Goal: Check status: Check status

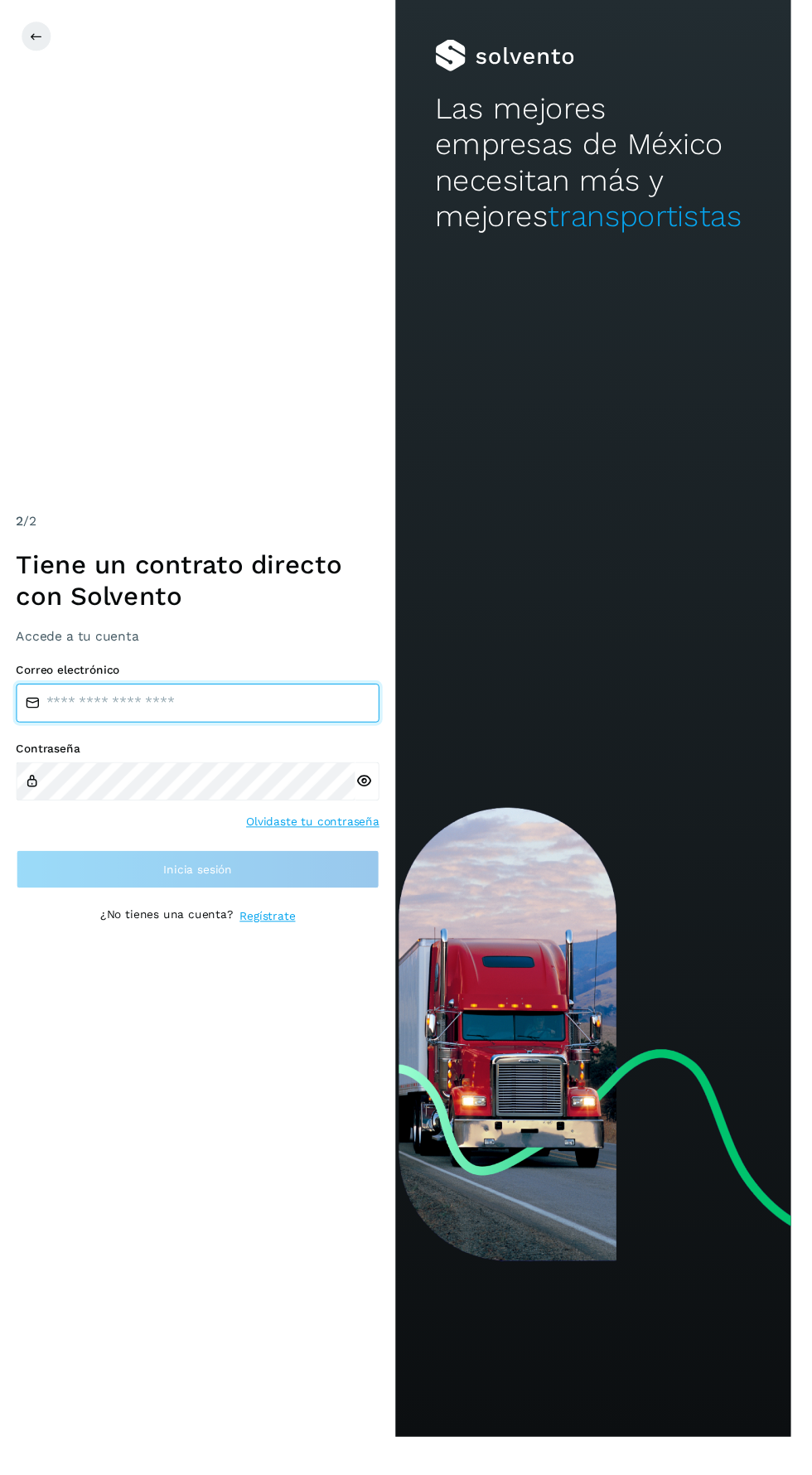
click at [269, 741] on input "email" at bounding box center [203, 722] width 373 height 39
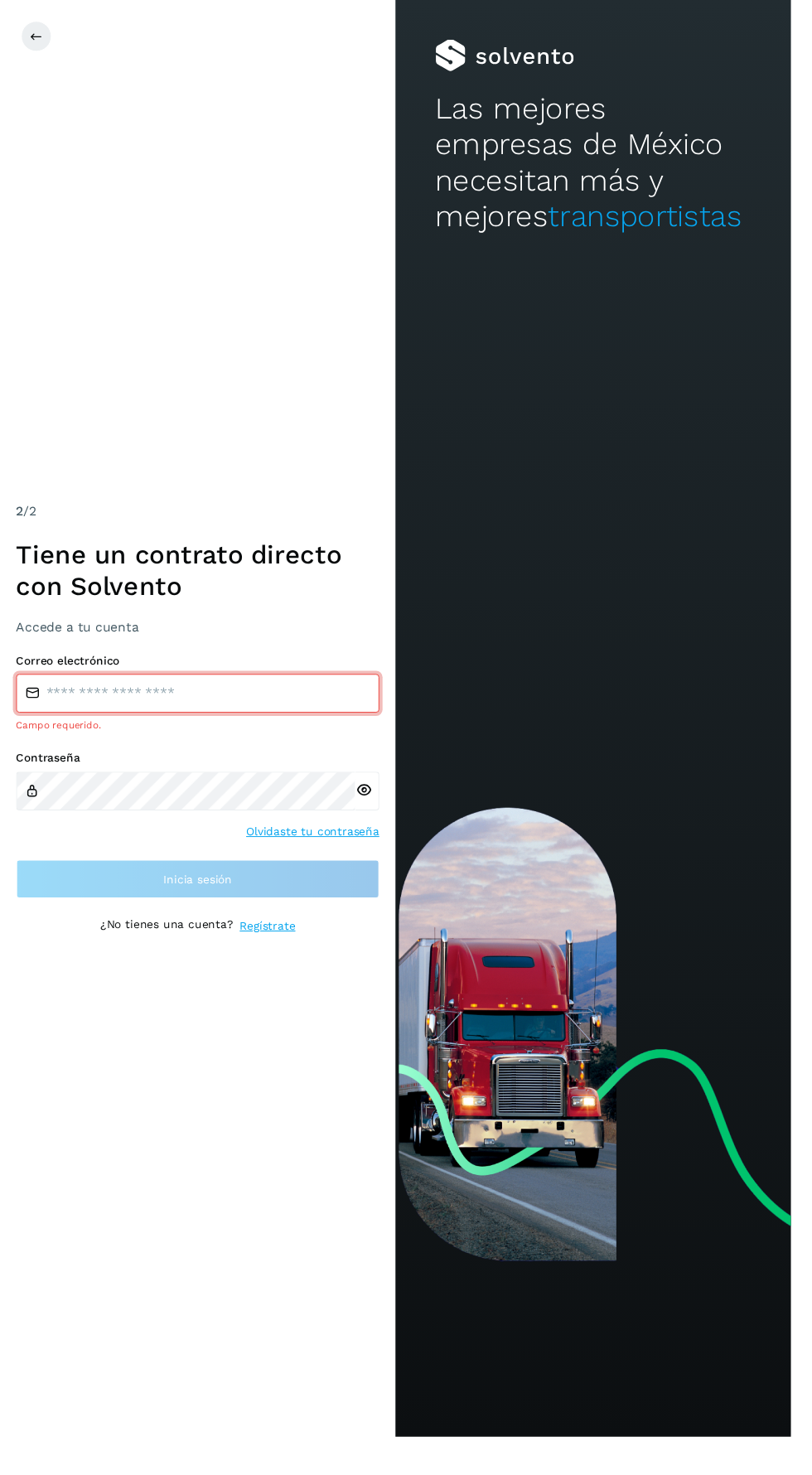
type input "**********"
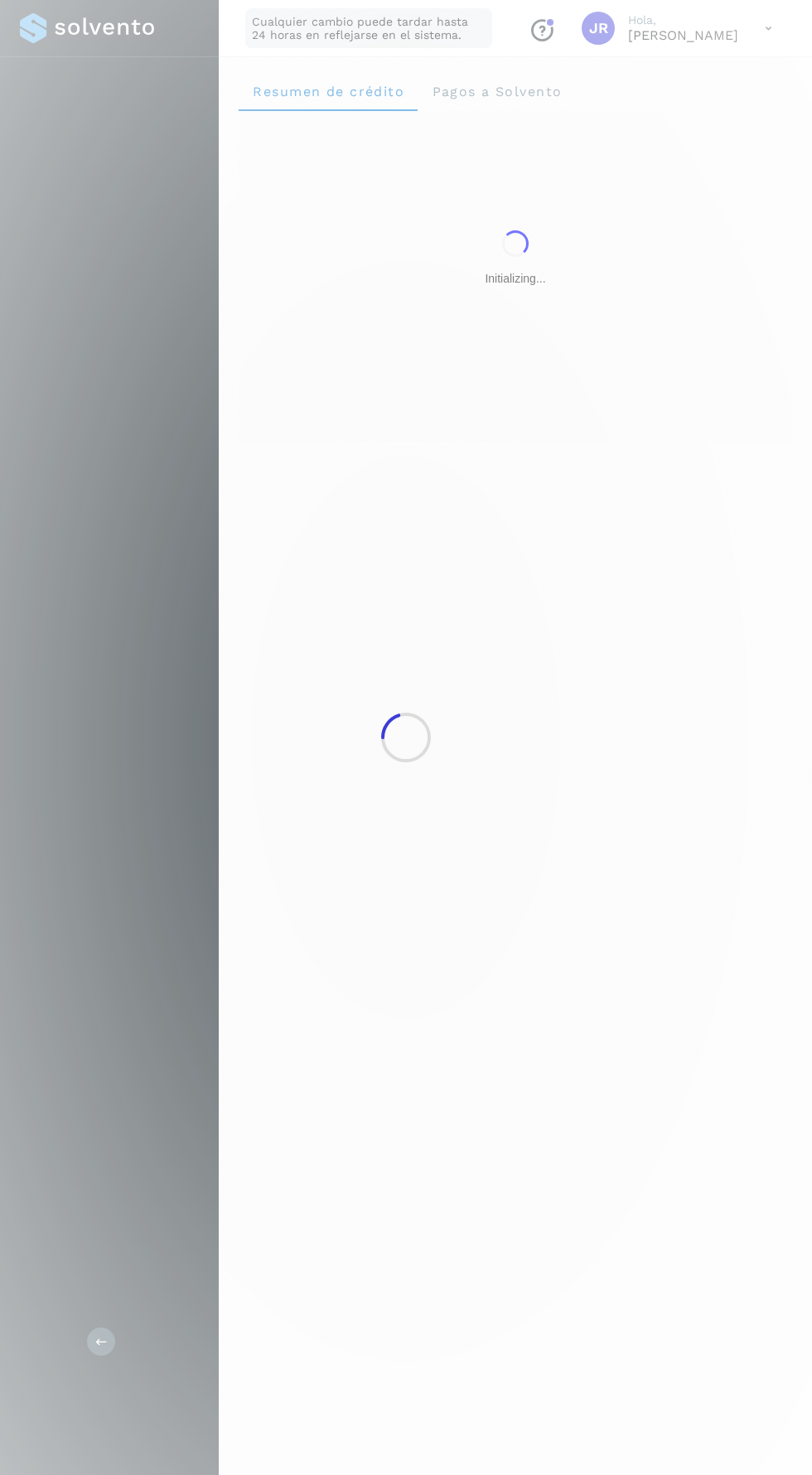
click at [318, 925] on div at bounding box center [406, 738] width 812 height 1475
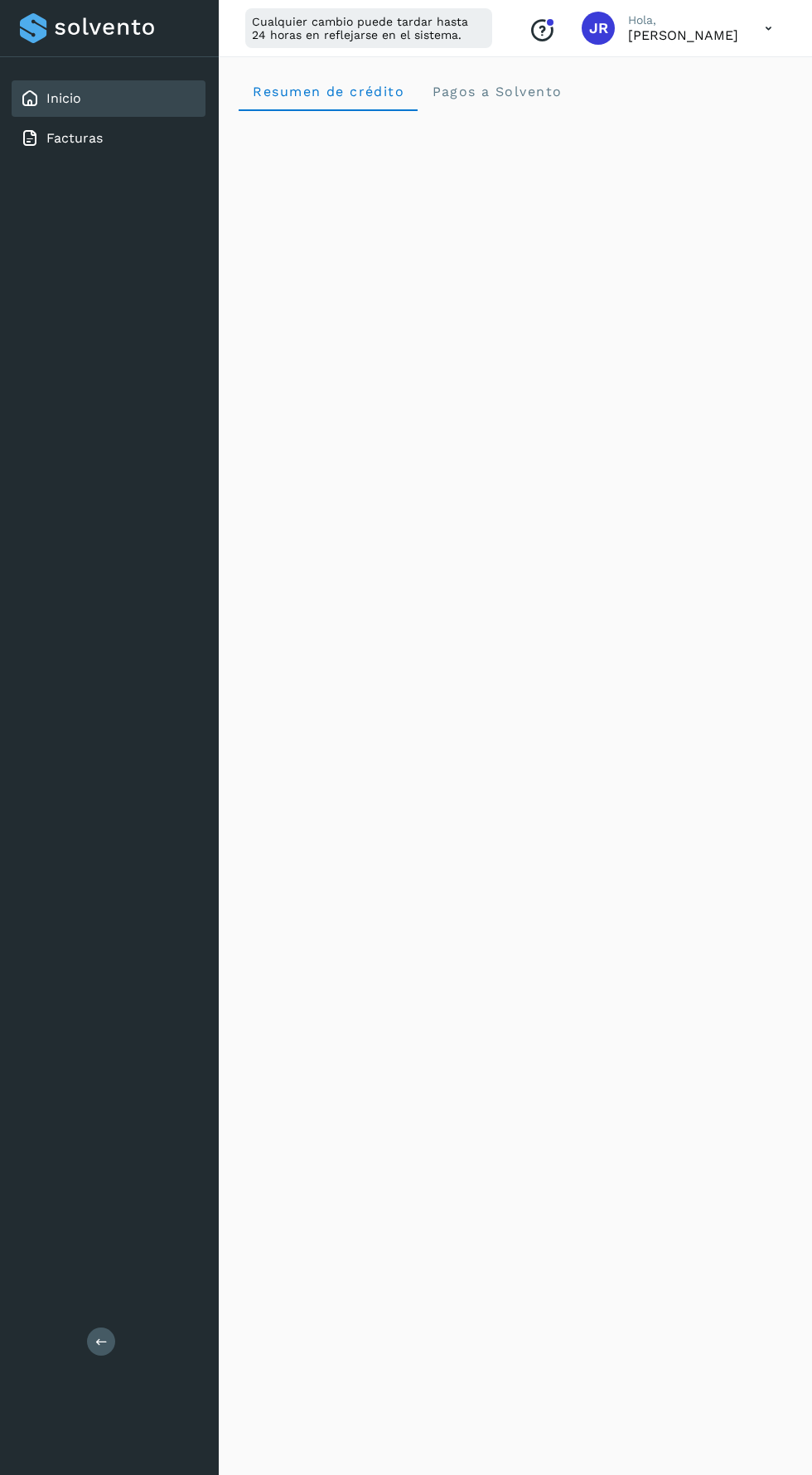
click at [759, 34] on icon at bounding box center [768, 29] width 34 height 34
click at [712, 81] on div "Documentación" at bounding box center [685, 75] width 198 height 31
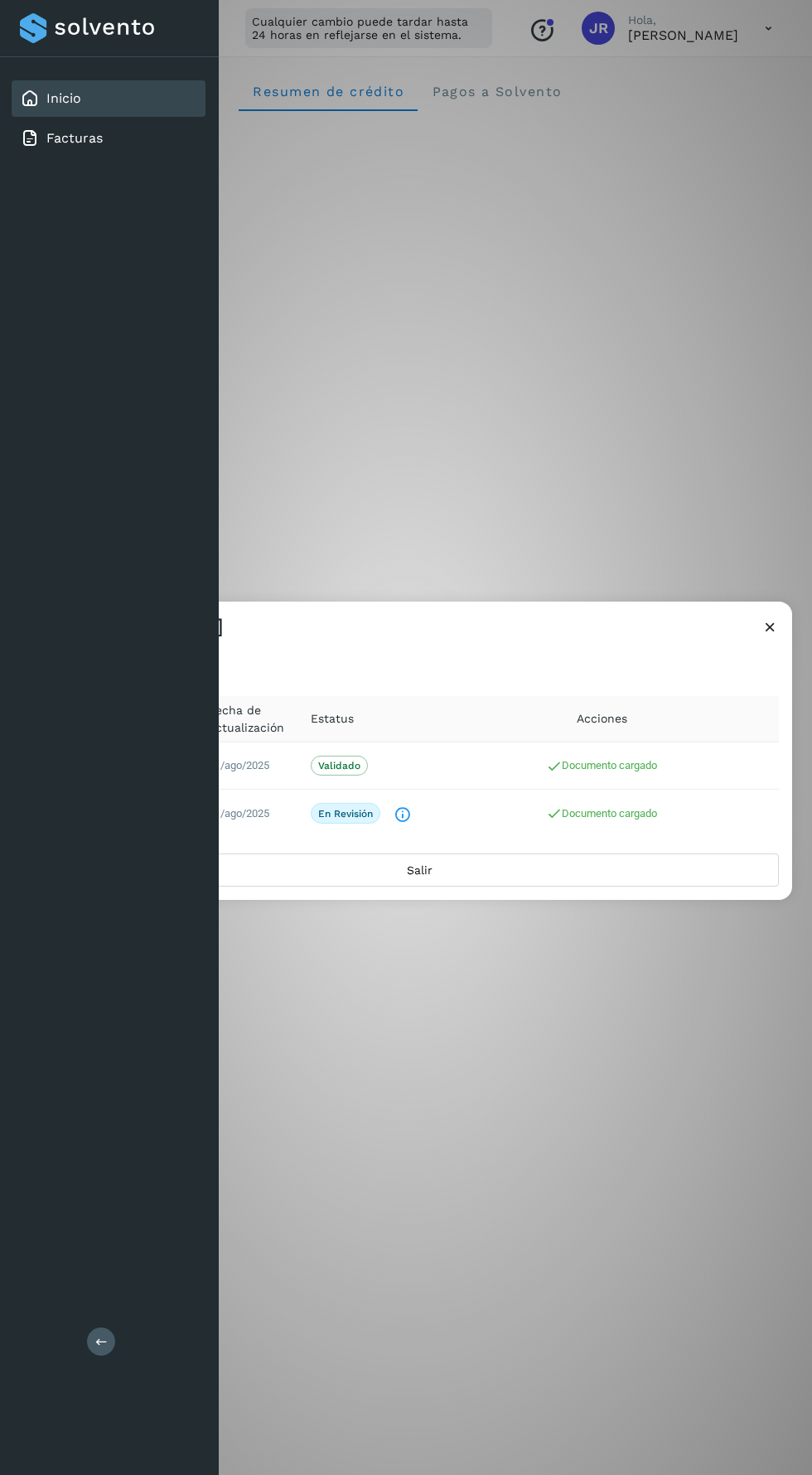
click at [403, 817] on icon "El documento está siendo revisado." at bounding box center [402, 815] width 18 height 18
click at [405, 816] on icon "El documento está siendo revisado." at bounding box center [402, 815] width 18 height 18
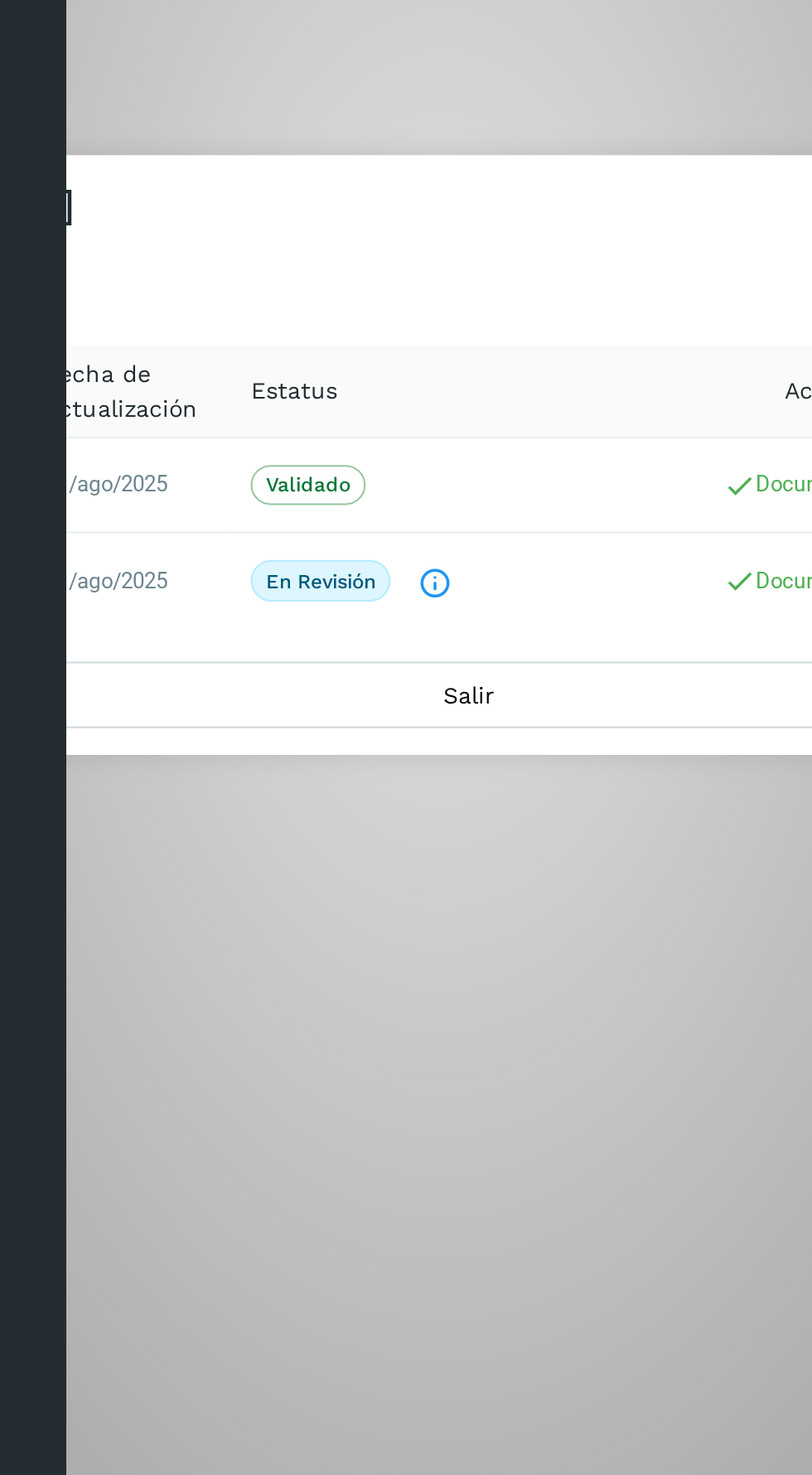
click at [408, 818] on icon "El documento está siendo revisado." at bounding box center [402, 815] width 18 height 18
click at [405, 820] on icon "El documento está siendo revisado." at bounding box center [402, 815] width 18 height 18
click at [353, 819] on p "En revisión" at bounding box center [346, 813] width 55 height 12
click at [403, 808] on icon "El documento está siendo revisado." at bounding box center [402, 815] width 18 height 18
click at [400, 814] on icon "El documento está siendo revisado." at bounding box center [402, 815] width 18 height 18
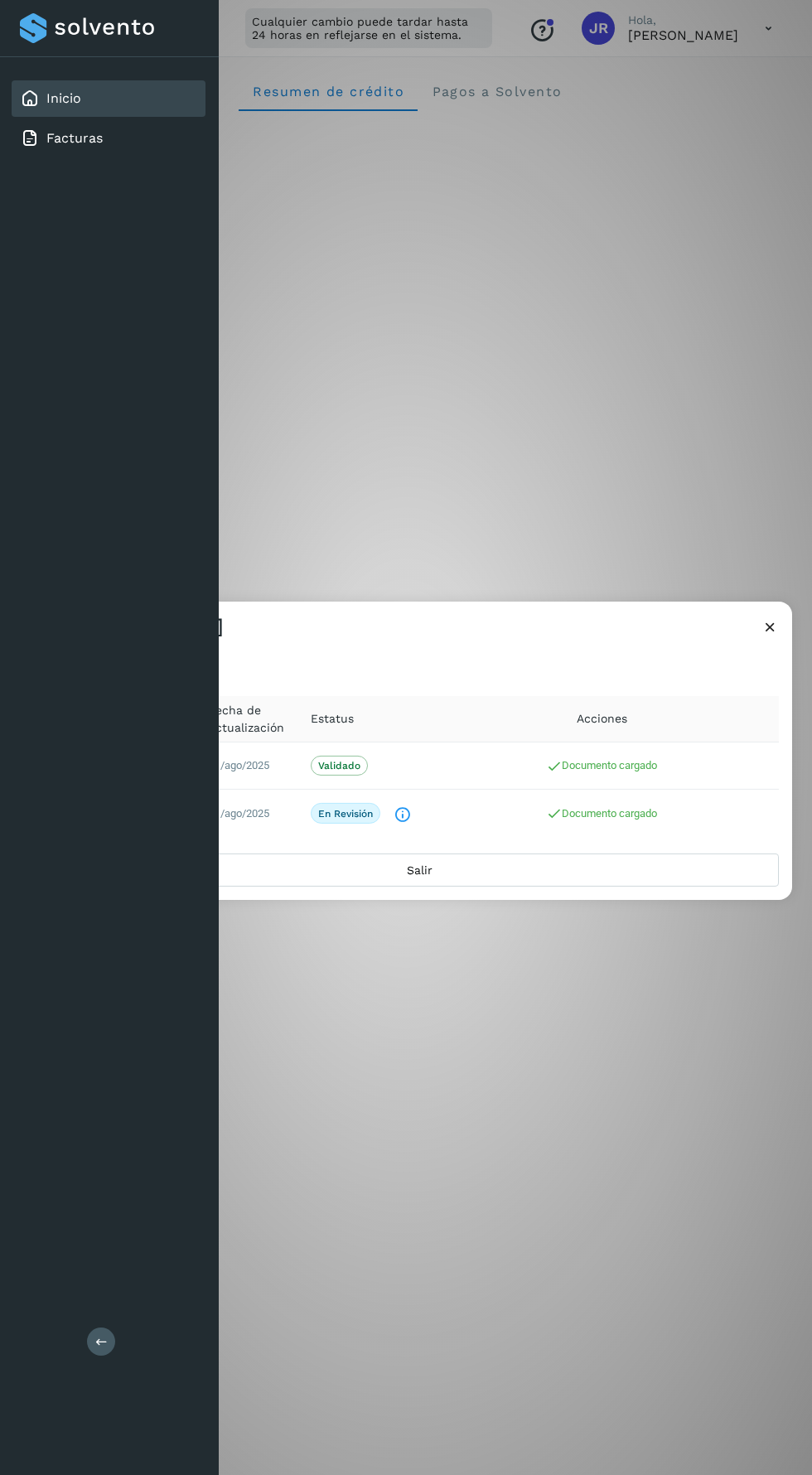
click at [768, 630] on icon at bounding box center [770, 627] width 18 height 18
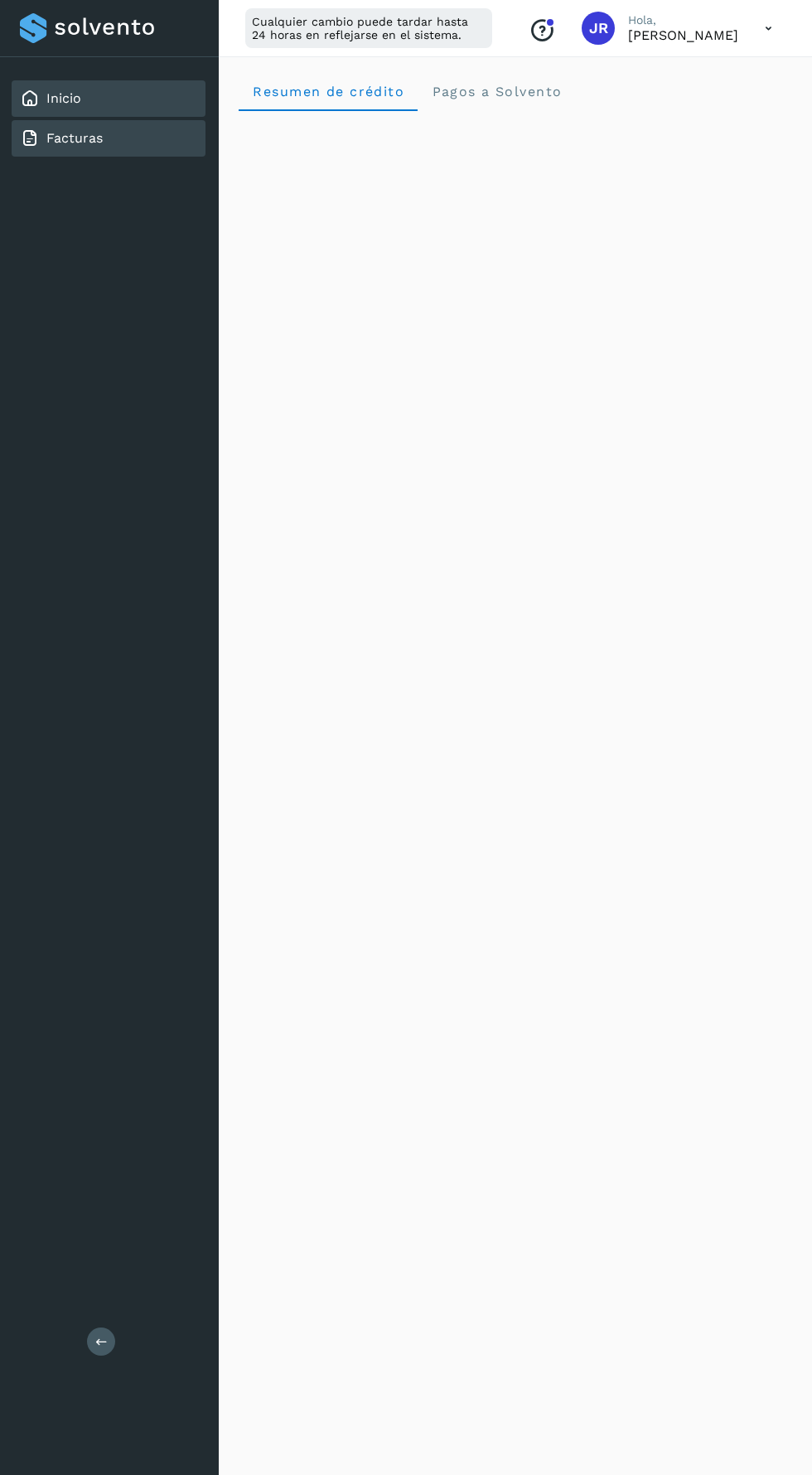
click at [152, 148] on div "Facturas" at bounding box center [108, 138] width 194 height 36
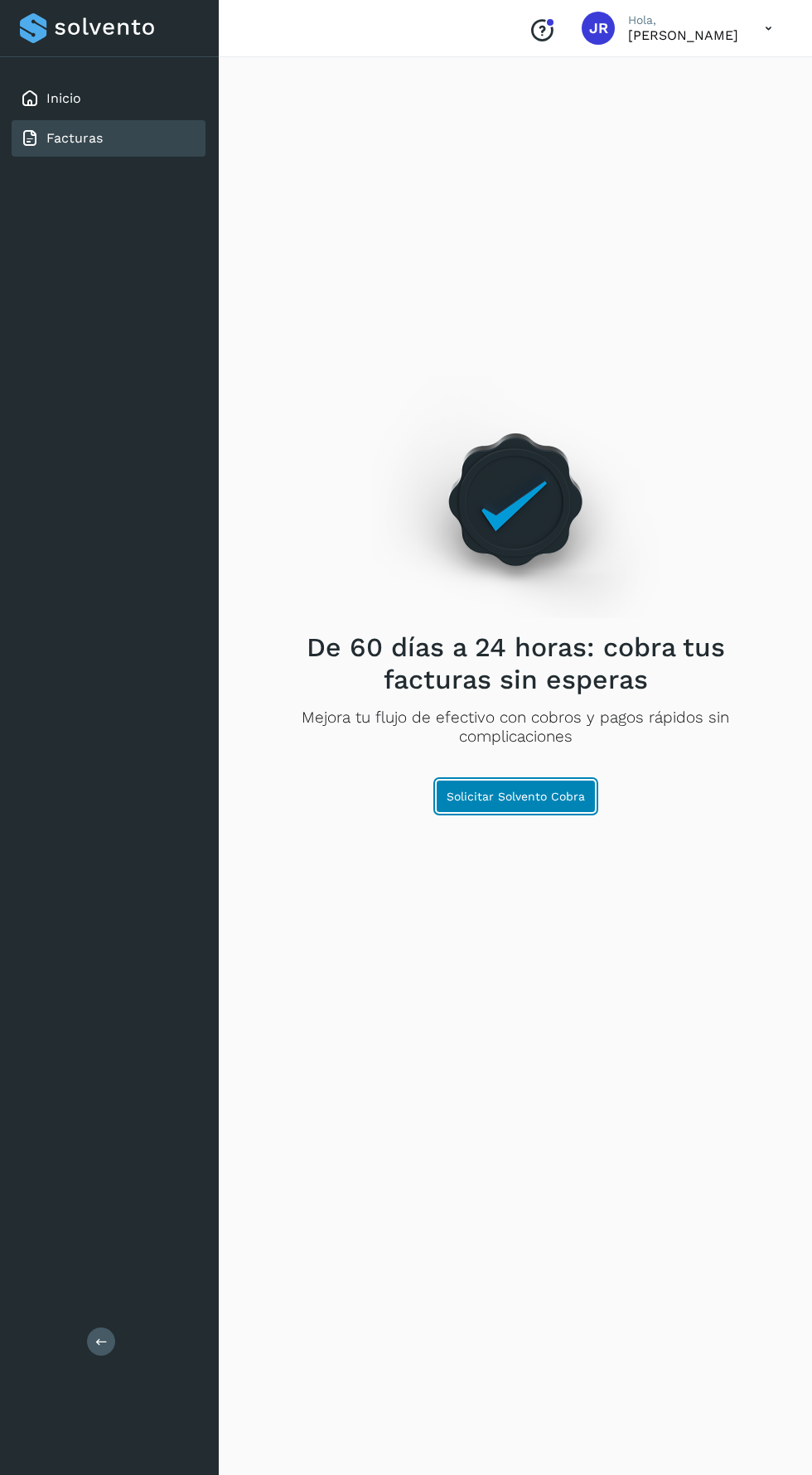
click at [565, 802] on span "Solicitar Solvento Cobra" at bounding box center [515, 796] width 139 height 12
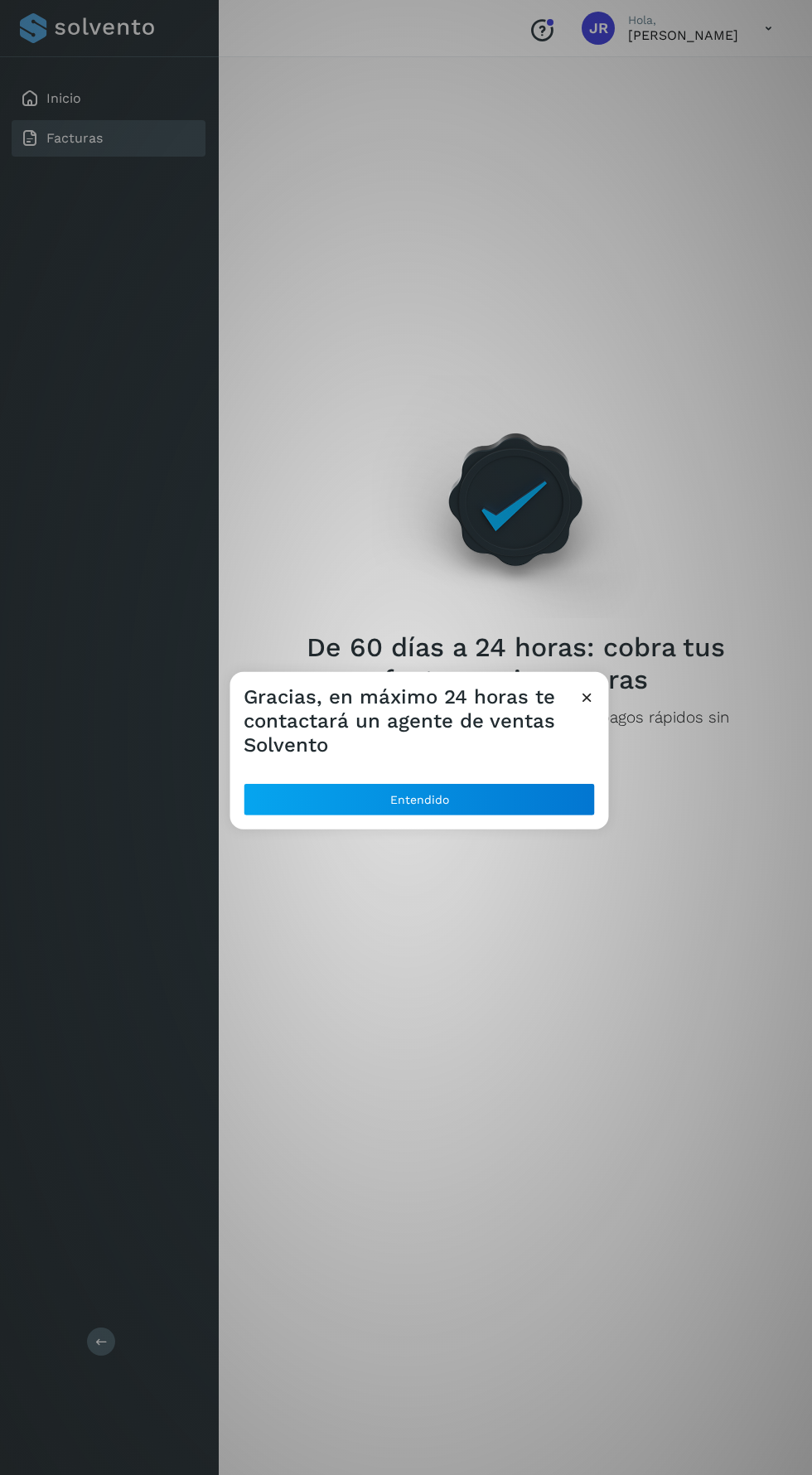
click at [587, 697] on icon at bounding box center [587, 697] width 18 height 18
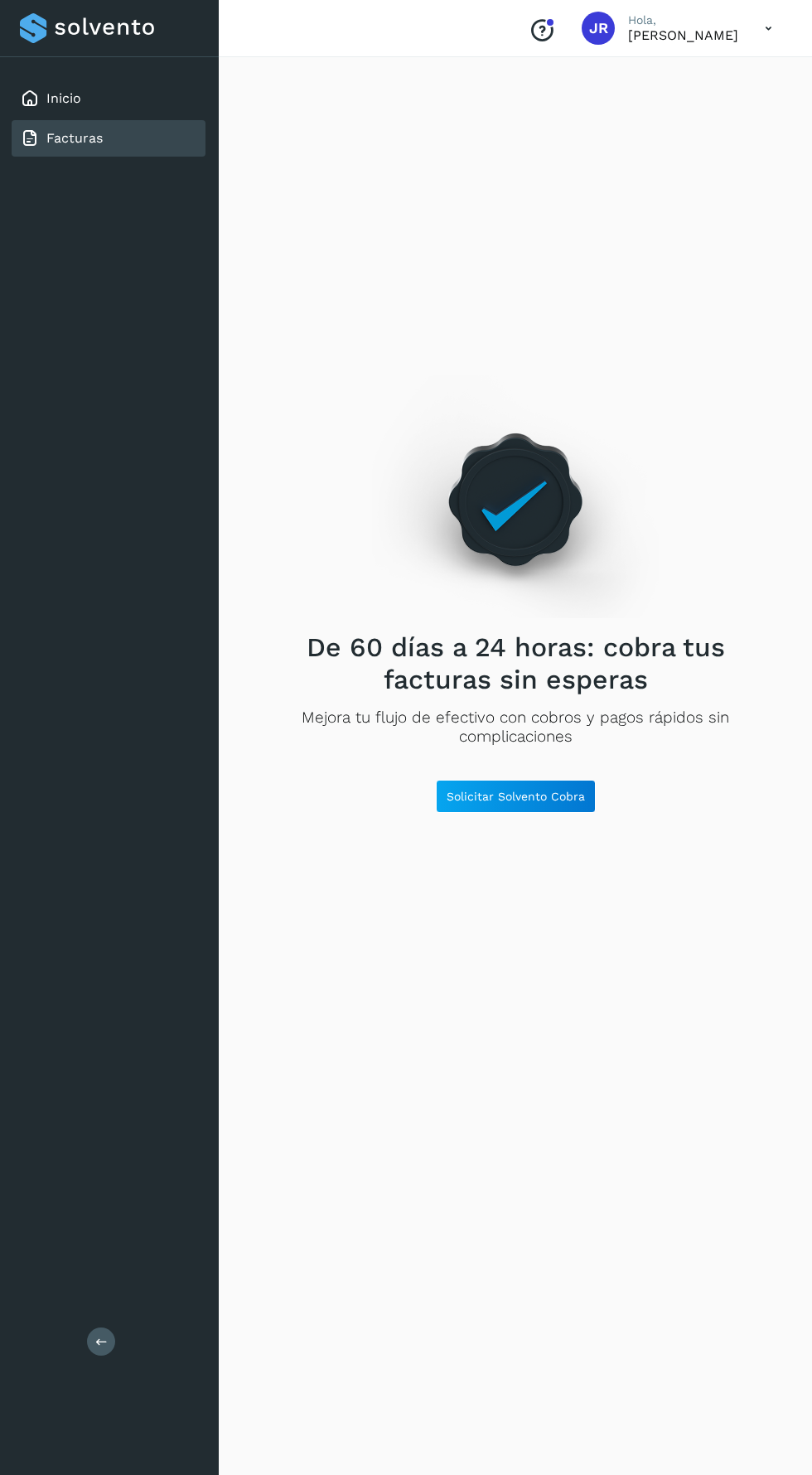
click at [526, 52] on div "Conoce nuestros beneficios JR Hola, JORGE RICARDO VALDEZ" at bounding box center [514, 29] width 593 height 57
